Goal: Information Seeking & Learning: Learn about a topic

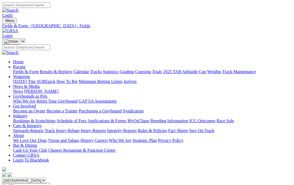
click at [23, 69] on link "Fields & Form" at bounding box center [26, 71] width 26 height 5
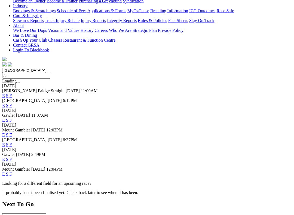
scroll to position [110, 0]
click at [12, 157] on link "F" at bounding box center [11, 159] width 2 height 5
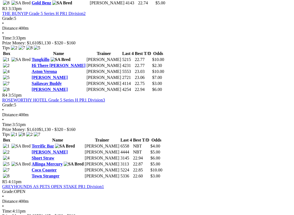
scroll to position [464, 0]
